Goal: Task Accomplishment & Management: Complete application form

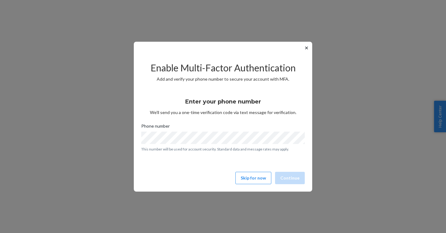
click at [306, 51] on button "✕" at bounding box center [306, 47] width 7 height 7
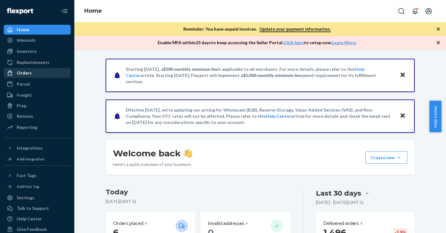
click at [33, 72] on div "Orders" at bounding box center [37, 73] width 66 height 9
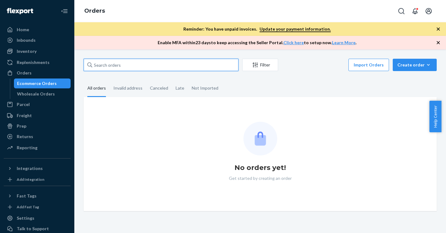
click at [176, 66] on input "text" at bounding box center [161, 65] width 155 height 12
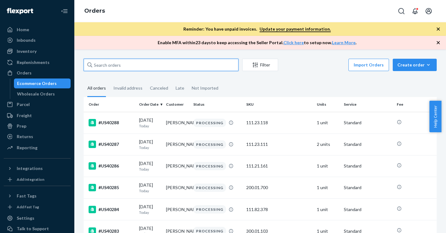
paste input "#US38745"
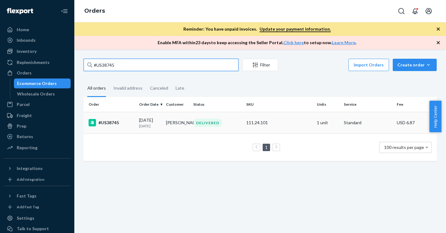
type input "#US38745"
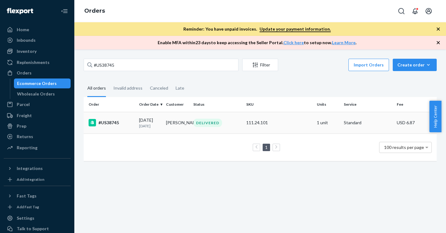
click at [151, 119] on div "[DATE] [DATE]" at bounding box center [150, 122] width 22 height 11
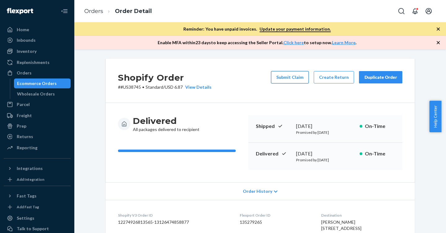
click at [298, 77] on button "Submit Claim" at bounding box center [290, 77] width 38 height 12
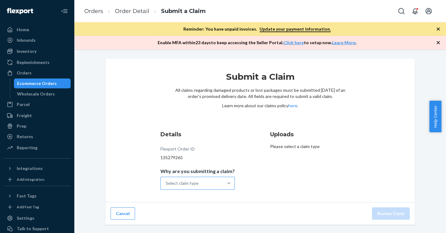
click at [204, 181] on div "Select claim type" at bounding box center [192, 183] width 63 height 12
click at [166, 181] on input "Why are you submitting a claim? Select claim type" at bounding box center [166, 184] width 1 height 6
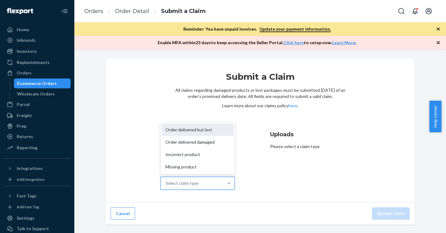
click at [204, 130] on div "Order delivered but lost" at bounding box center [198, 130] width 72 height 12
click at [166, 181] on input "Why are you submitting a claim? option Order delivered but lost focused, 1 of 4…" at bounding box center [166, 184] width 1 height 6
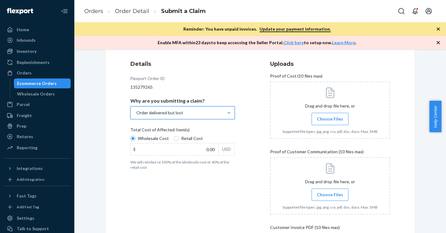
scroll to position [71, 0]
click at [191, 150] on input "0.00" at bounding box center [175, 149] width 88 height 12
click at [174, 138] on input "Retail Cost" at bounding box center [176, 138] width 5 height 5
radio input "true"
click at [130, 140] on input "Wholesale Cost" at bounding box center [132, 138] width 5 height 5
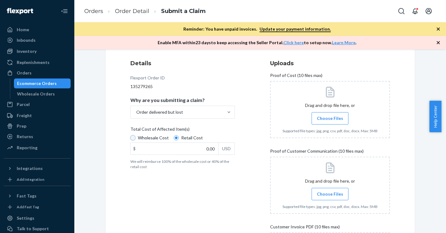
radio input "true"
radio input "false"
click at [182, 147] on input "0.00" at bounding box center [175, 149] width 88 height 12
paste input "29,95"
type input "29,950.00"
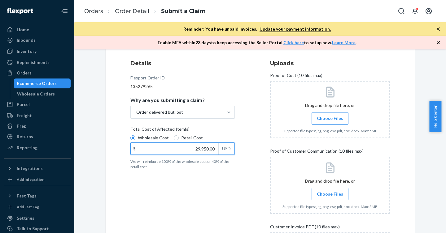
click at [211, 150] on input "29,950.00" at bounding box center [175, 149] width 88 height 12
click at [212, 148] on input "29.00" at bounding box center [175, 149] width 88 height 12
click at [211, 146] on input "29.00" at bounding box center [175, 149] width 88 height 12
click at [210, 147] on input "29.00" at bounding box center [175, 149] width 88 height 12
type input "29.95"
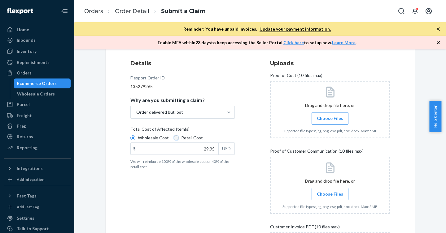
click at [174, 138] on input "Retail Cost" at bounding box center [176, 138] width 5 height 5
radio input "true"
click at [130, 138] on input "Wholesale Cost" at bounding box center [132, 138] width 5 height 5
radio input "true"
radio input "false"
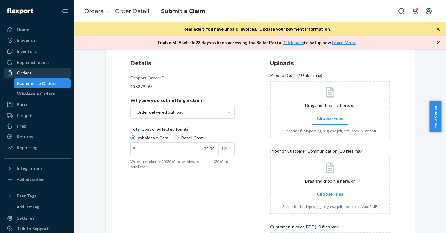
click at [38, 75] on div "Orders" at bounding box center [37, 73] width 66 height 9
